Goal: Transaction & Acquisition: Purchase product/service

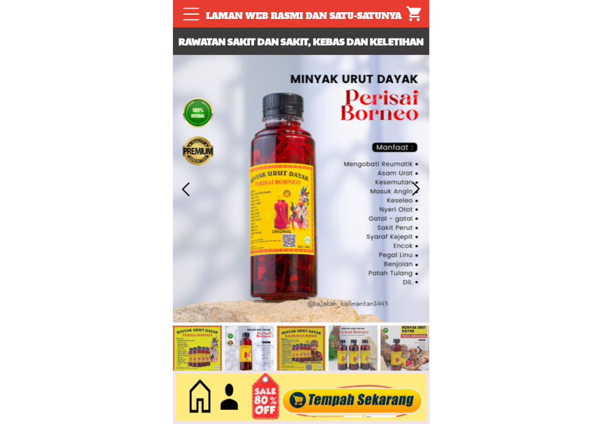
click at [335, 395] on div at bounding box center [352, 398] width 148 height 40
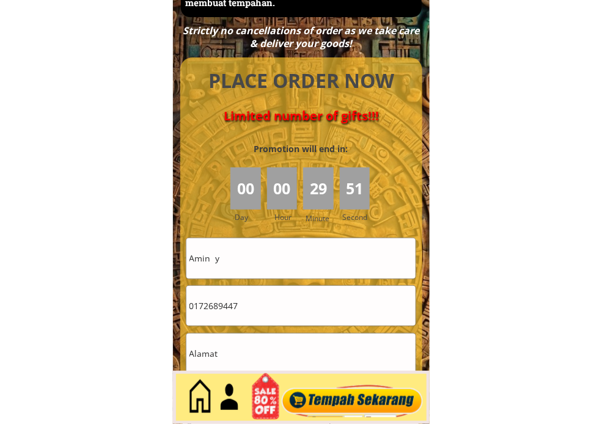
scroll to position [5511, 0]
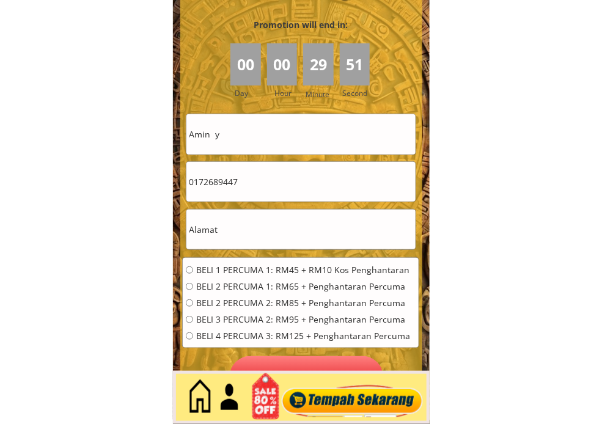
click at [280, 126] on input "Amin y" at bounding box center [301, 134] width 229 height 40
paste input "[PERSON_NAME]"
type input "[PERSON_NAME]"
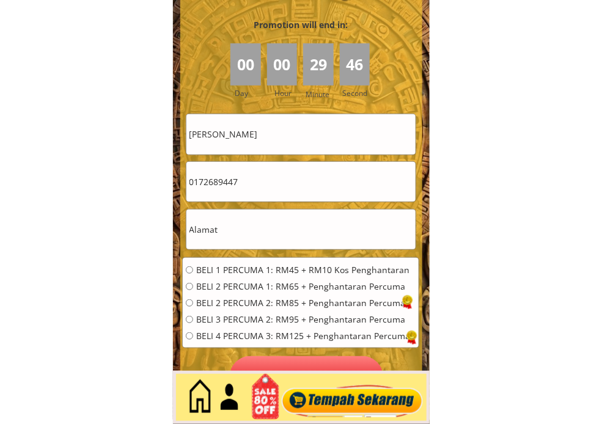
click at [271, 190] on input "0172689447" at bounding box center [301, 182] width 229 height 40
paste input "149915020"
type input "149915020"
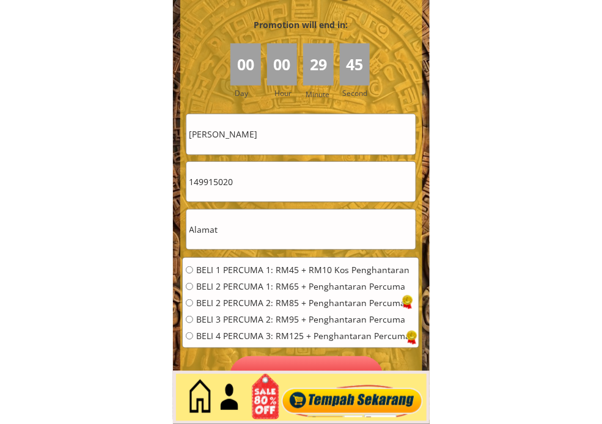
click at [292, 227] on input "text" at bounding box center [301, 230] width 229 height 40
type input "lot"
click at [246, 283] on span "BELI 2 PERCUMA 1: RM65 + Penghantaran Percuma" at bounding box center [303, 287] width 214 height 9
radio input "true"
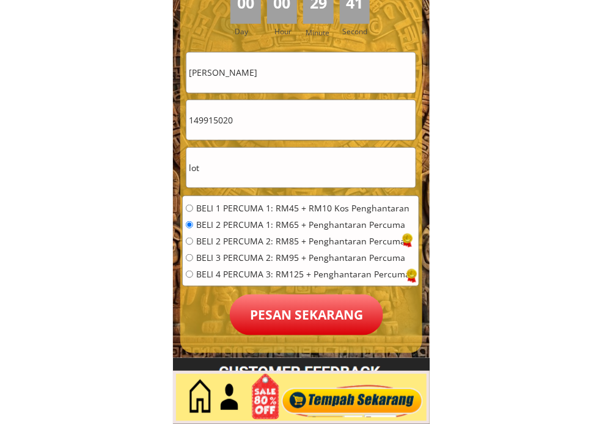
scroll to position [5647, 0]
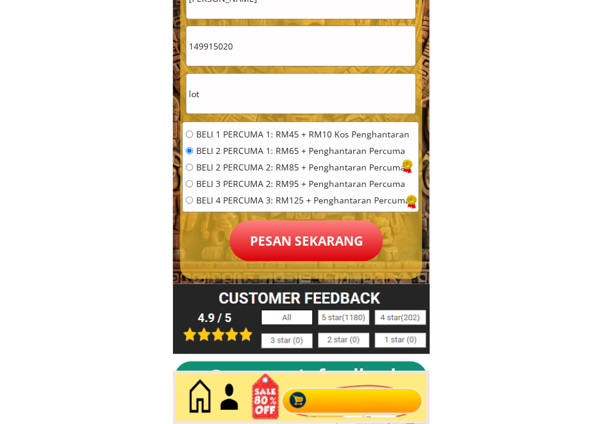
click at [314, 235] on p "Pesan sekarang" at bounding box center [307, 241] width 154 height 41
